Goal: Communication & Community: Answer question/provide support

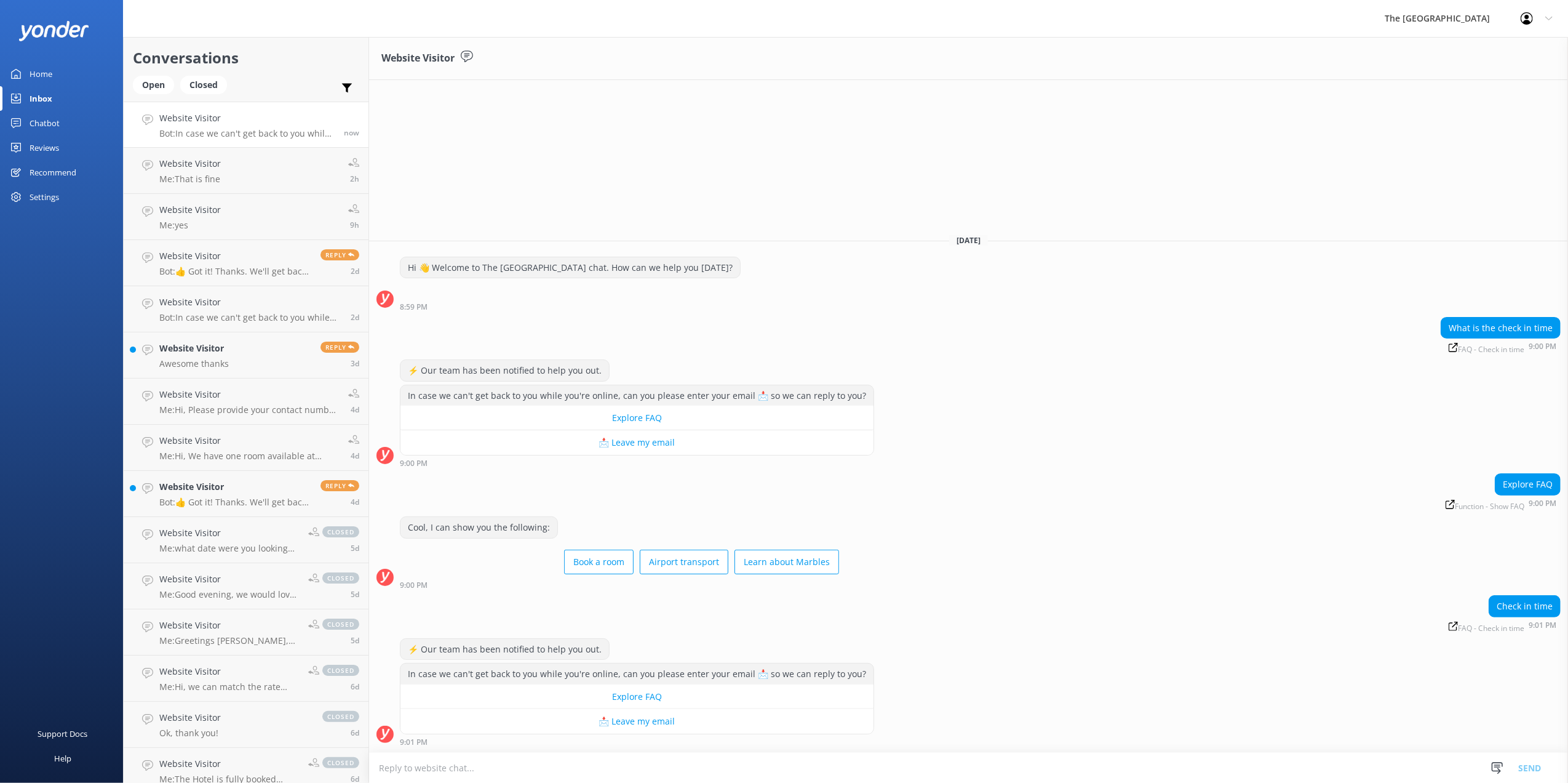
click at [599, 764] on textarea at bounding box center [968, 768] width 1199 height 30
type textarea "Hi, Check-in time is 2PM."
click at [1531, 769] on button "Send" at bounding box center [1530, 767] width 46 height 31
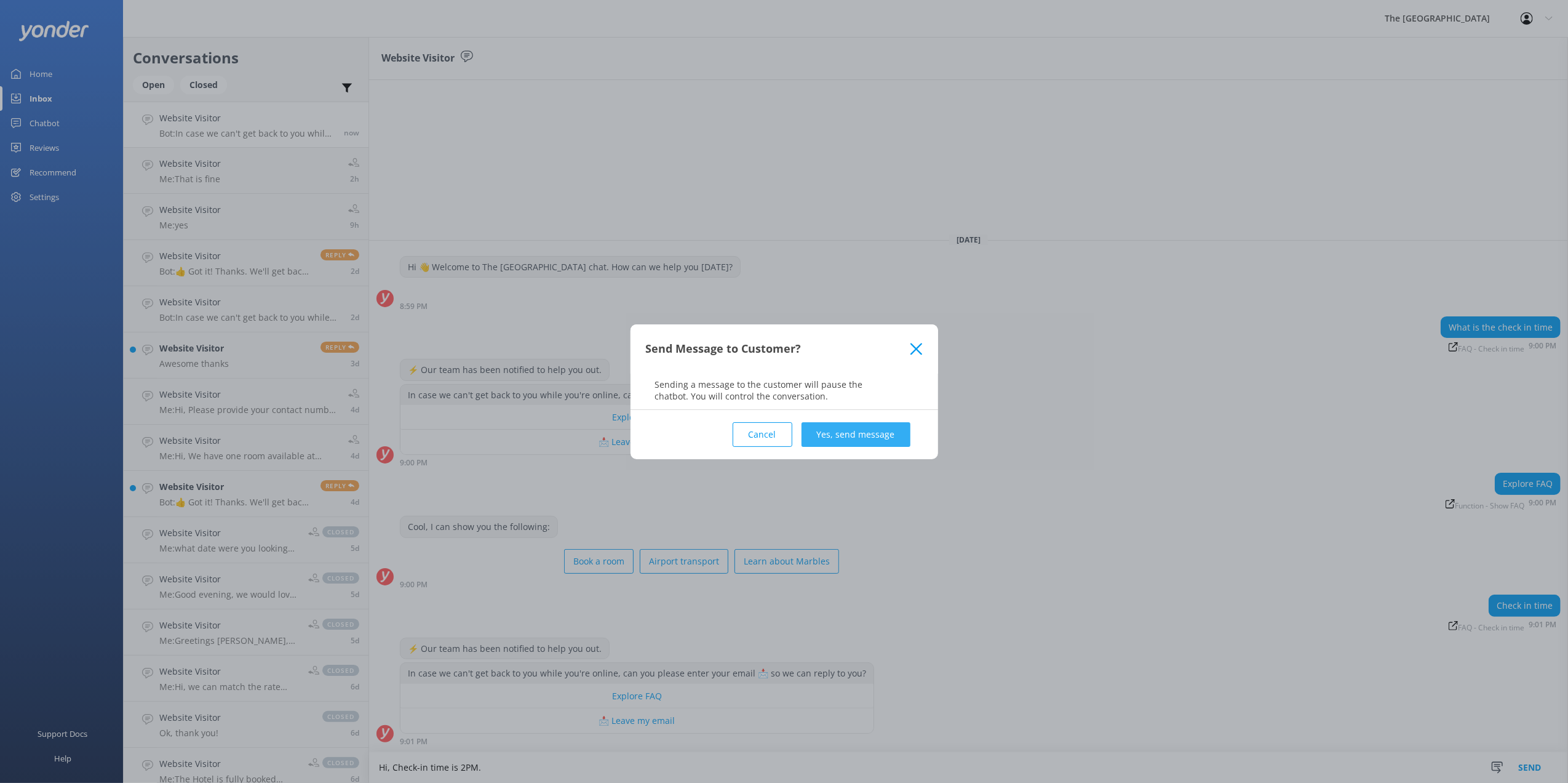
click at [838, 434] on button "Yes, send message" at bounding box center [856, 434] width 109 height 25
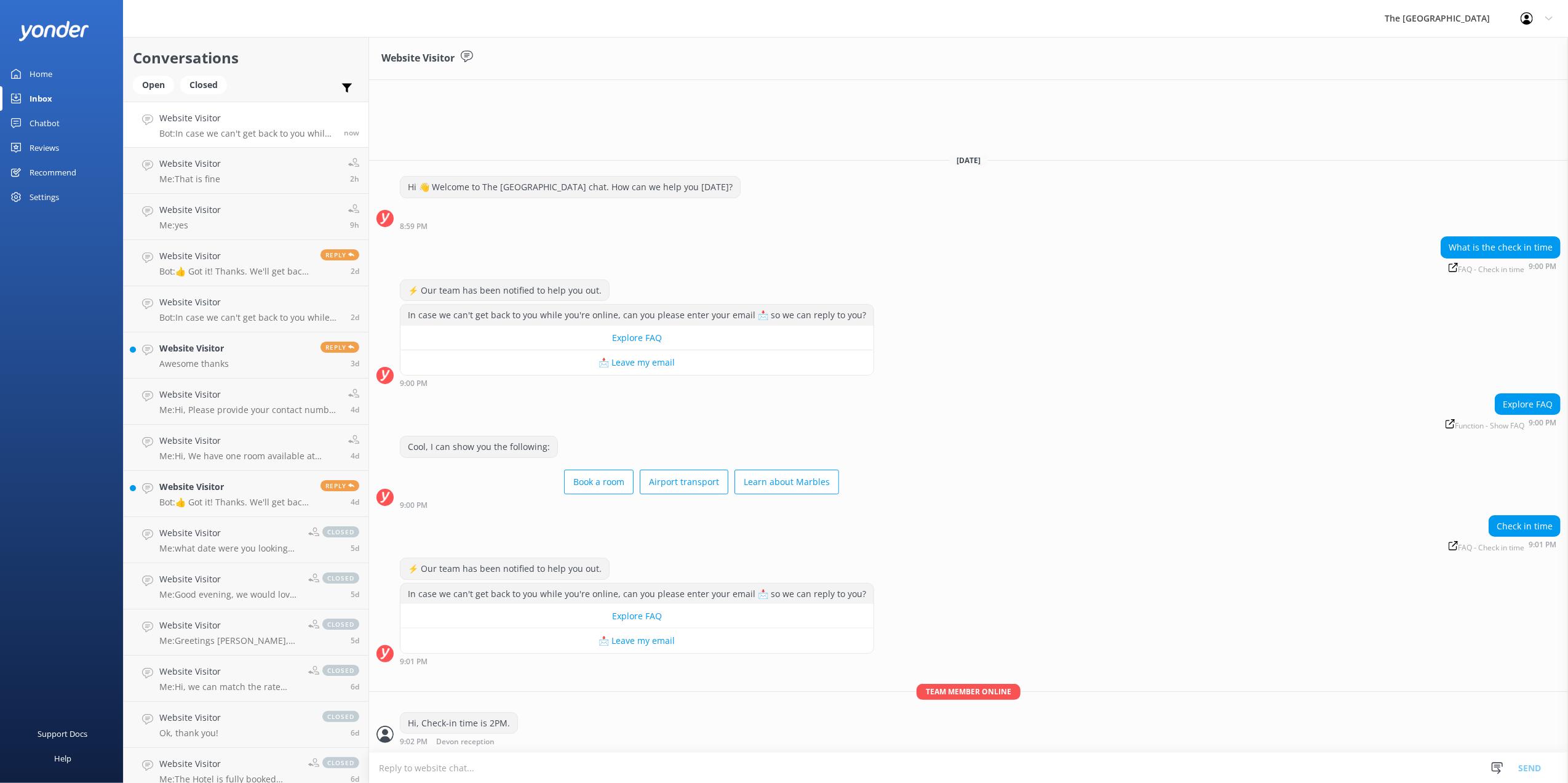
click at [992, 773] on textarea at bounding box center [968, 768] width 1199 height 30
